Goal: Information Seeking & Learning: Learn about a topic

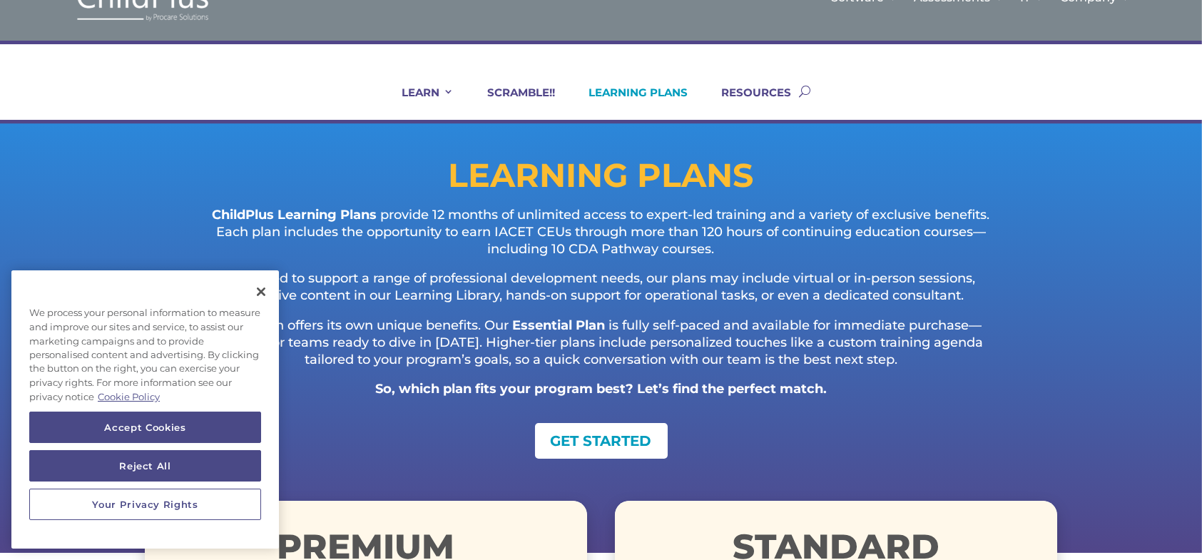
scroll to position [56, 0]
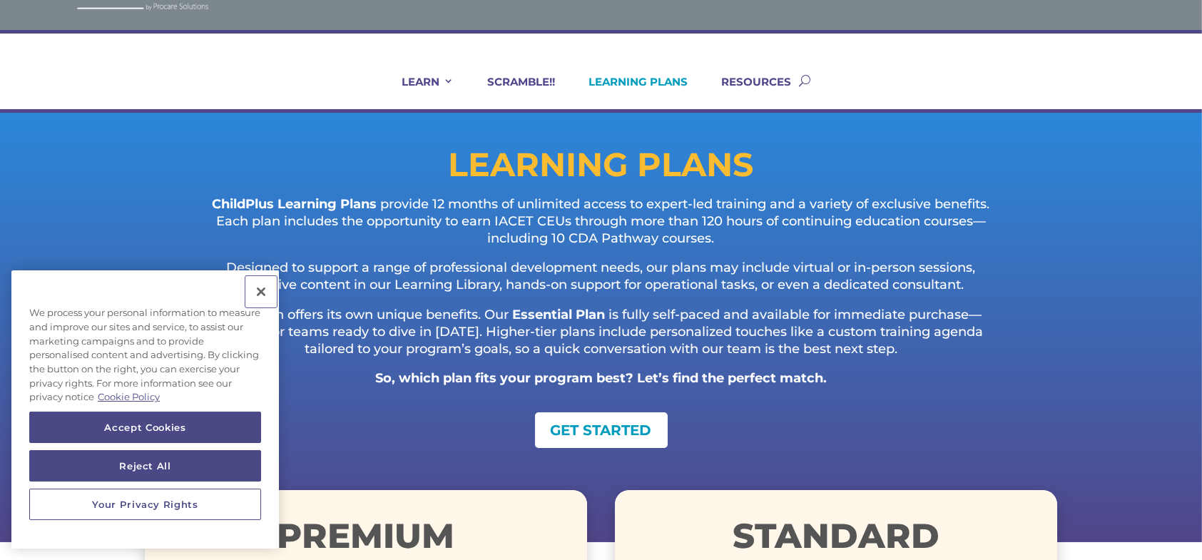
click at [262, 284] on button "Close" at bounding box center [260, 291] width 31 height 31
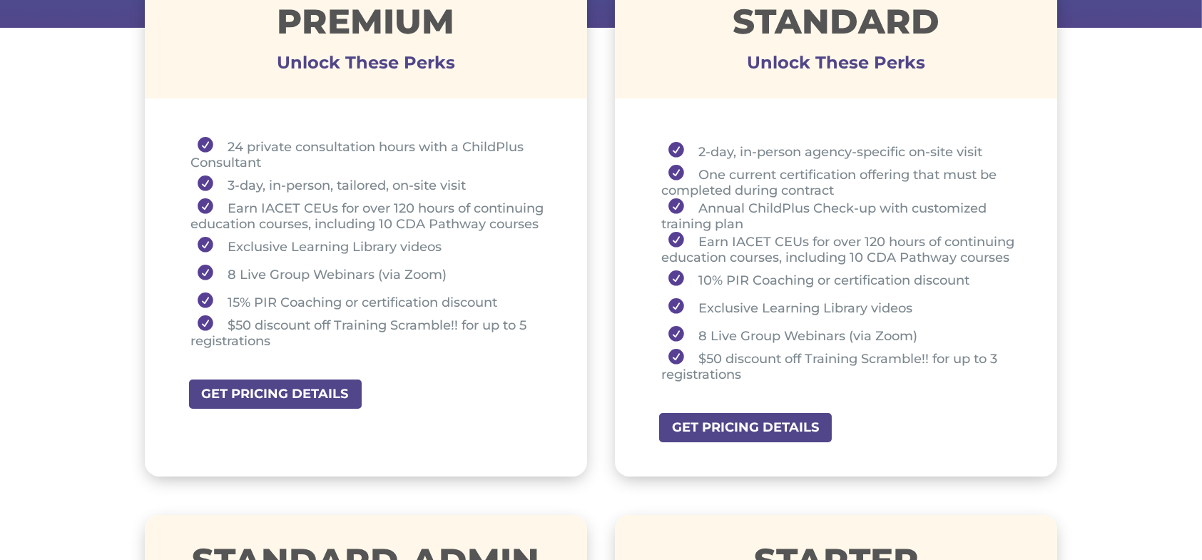
scroll to position [571, 0]
click at [282, 392] on link "GET PRICING DETAILS" at bounding box center [280, 393] width 185 height 32
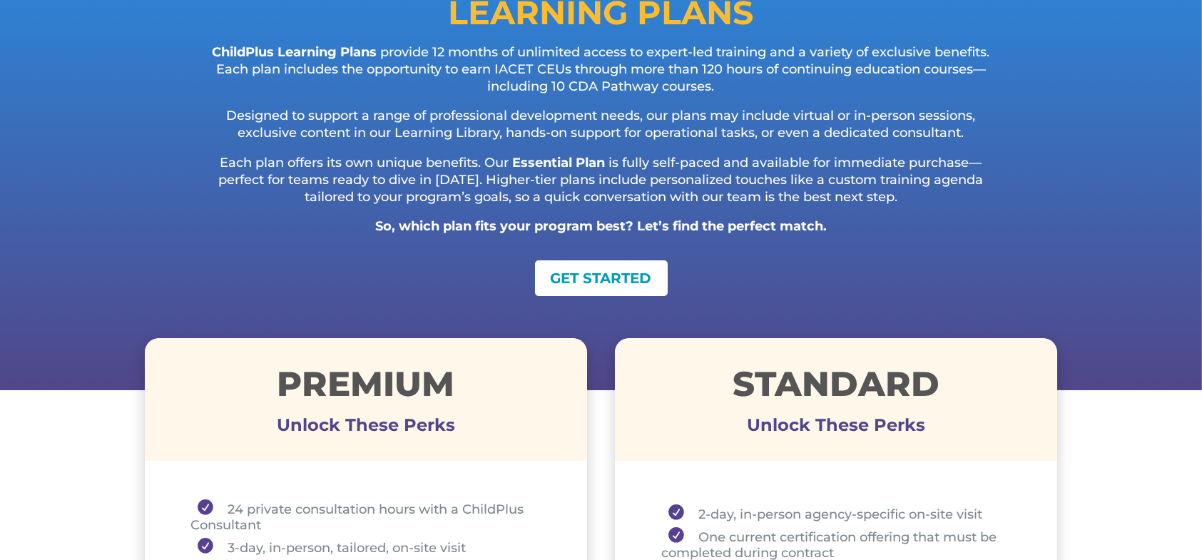
scroll to position [0, 0]
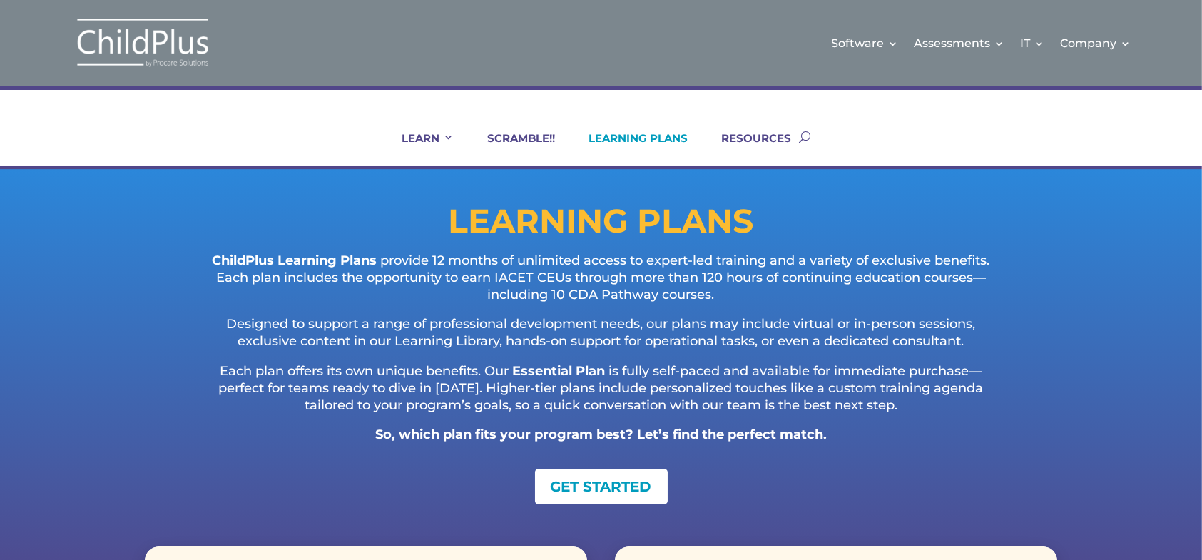
click at [634, 140] on link "LEARNING PLANS" at bounding box center [629, 148] width 117 height 34
click at [265, 322] on p "Designed to support a range of professional development needs, our plans may in…" at bounding box center [601, 339] width 799 height 47
